Goal: Information Seeking & Learning: Learn about a topic

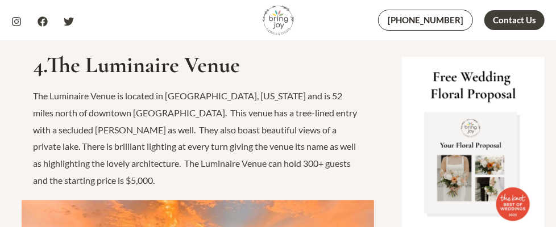
scroll to position [2840, 0]
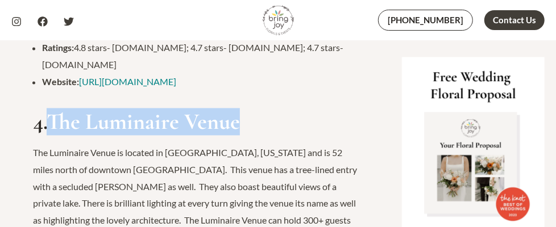
drag, startPoint x: 54, startPoint y: 75, endPoint x: 243, endPoint y: 81, distance: 189.2
click at [243, 108] on h2 "4.The Luminaire Venue" at bounding box center [197, 121] width 329 height 27
copy h2 "The Luminaire Venue"
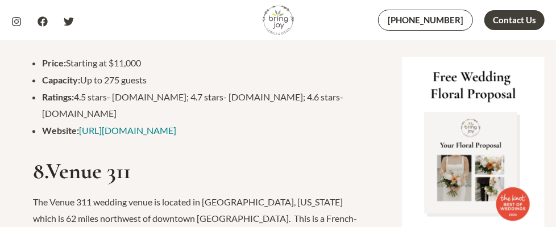
scroll to position [4999, 0]
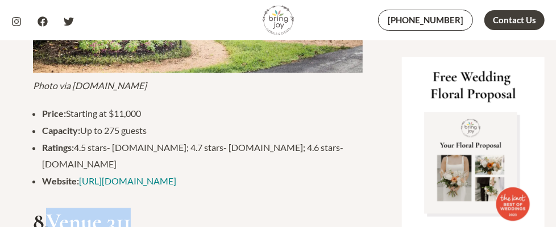
drag, startPoint x: 52, startPoint y: 65, endPoint x: 97, endPoint y: 62, distance: 44.9
click at [135, 208] on h2 "8.Venue 311" at bounding box center [197, 221] width 329 height 27
copy h2 "Venue 311"
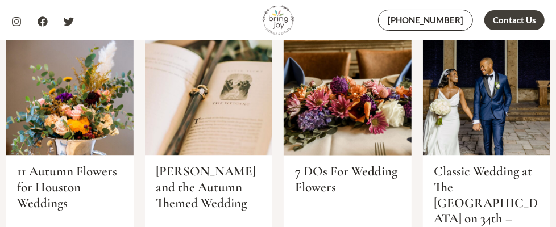
scroll to position [6703, 0]
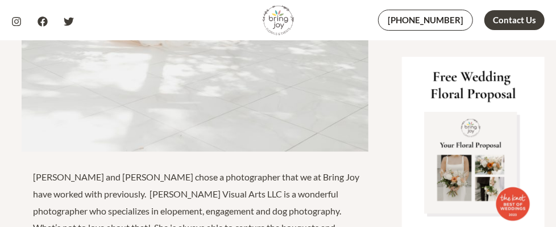
scroll to position [1818, 0]
